Goal: Check status: Check status

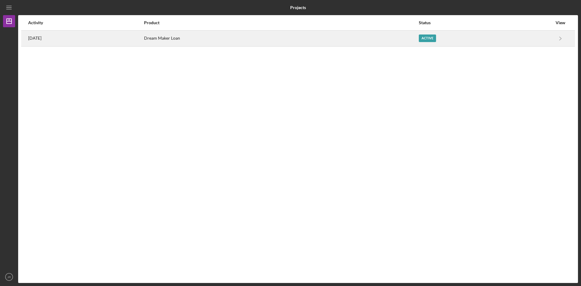
click at [436, 39] on div "Active" at bounding box center [427, 39] width 17 height 8
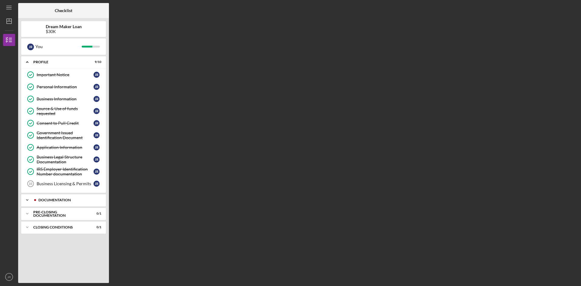
click at [27, 199] on icon "Icon/Expander" at bounding box center [27, 200] width 12 height 12
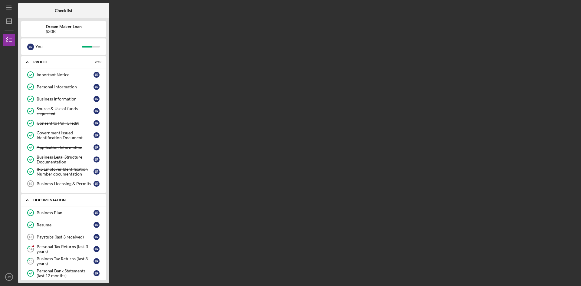
scroll to position [81, 0]
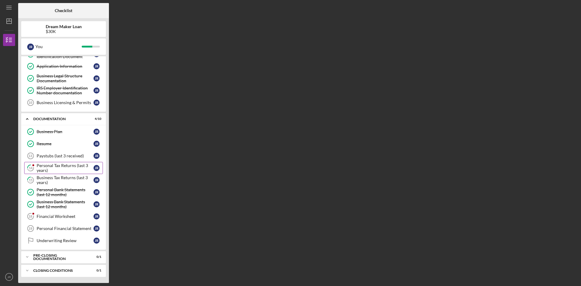
click at [50, 167] on div "Personal Tax Returns (last 3 years)" at bounding box center [65, 168] width 57 height 10
